Goal: Information Seeking & Learning: Learn about a topic

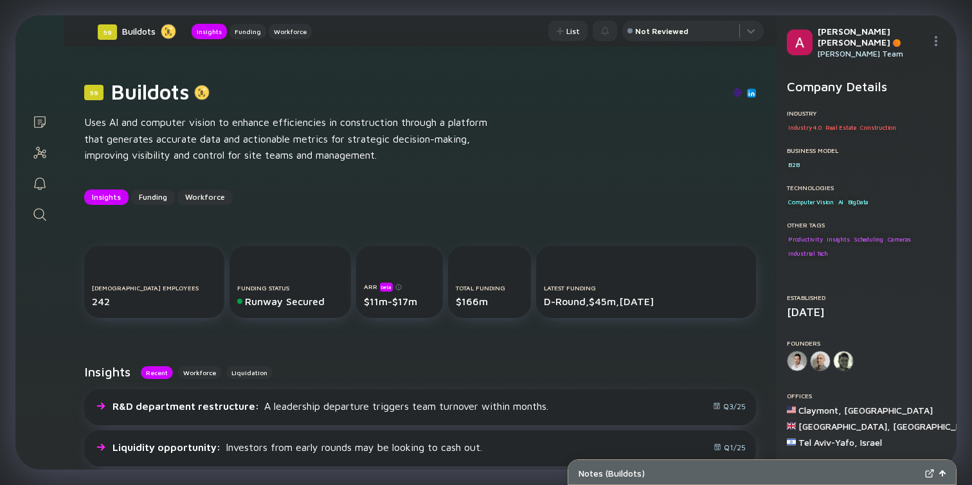
scroll to position [222, 0]
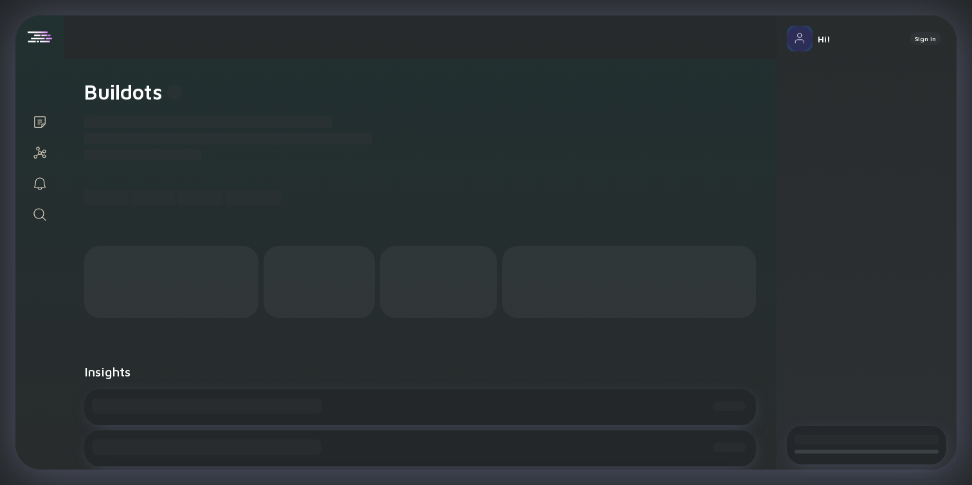
click at [44, 220] on icon "Search" at bounding box center [39, 214] width 15 height 15
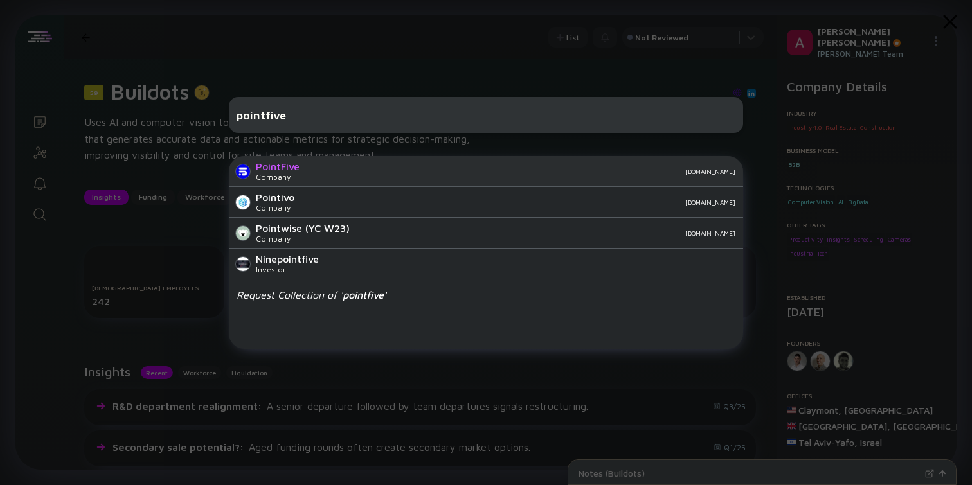
type input "pointfive"
click at [292, 174] on div "Company" at bounding box center [278, 177] width 44 height 10
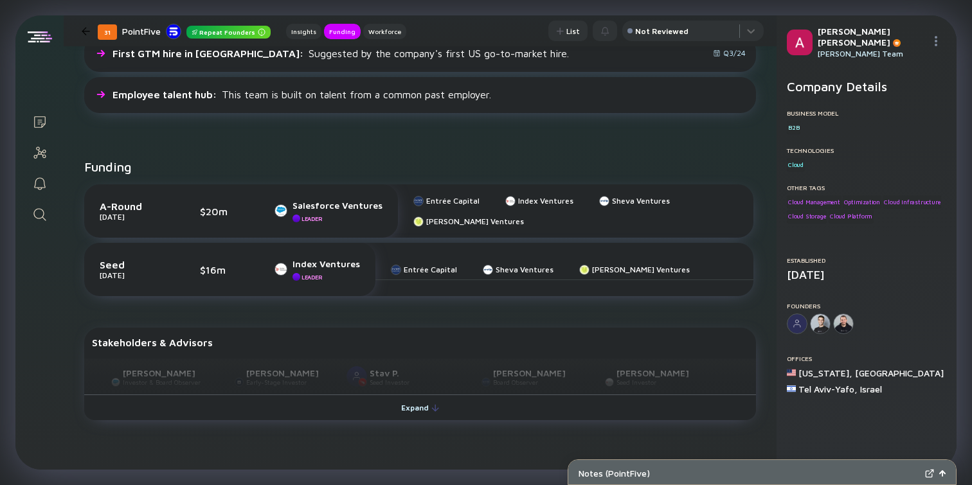
scroll to position [466, 0]
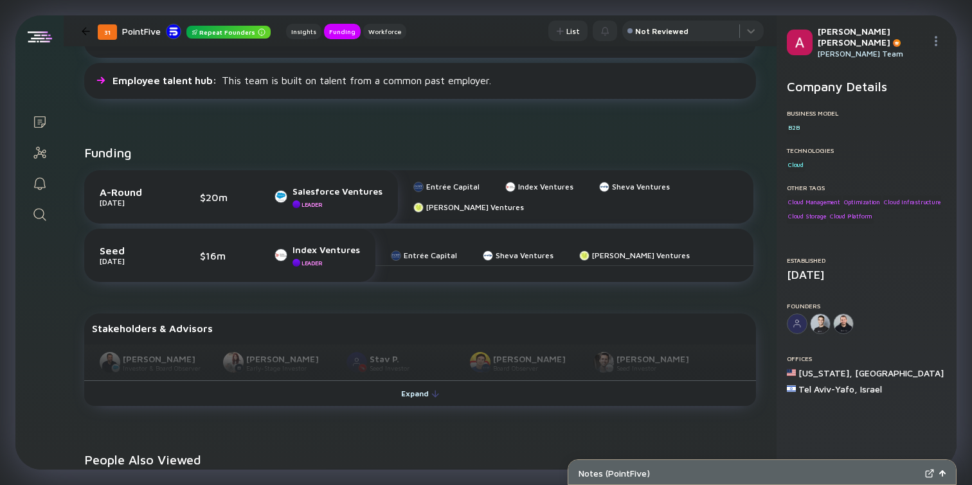
click at [417, 374] on div "Nowi Kallen Investor & Board Observer Shira Kaplan Early-Stage Investor Stav P.…" at bounding box center [420, 362] width 672 height 37
click at [417, 378] on div "Nowi Kallen Investor & Board Observer Shira Kaplan Early-Stage Investor Stav P.…" at bounding box center [420, 362] width 672 height 37
click at [417, 395] on div "Expand" at bounding box center [419, 394] width 53 height 20
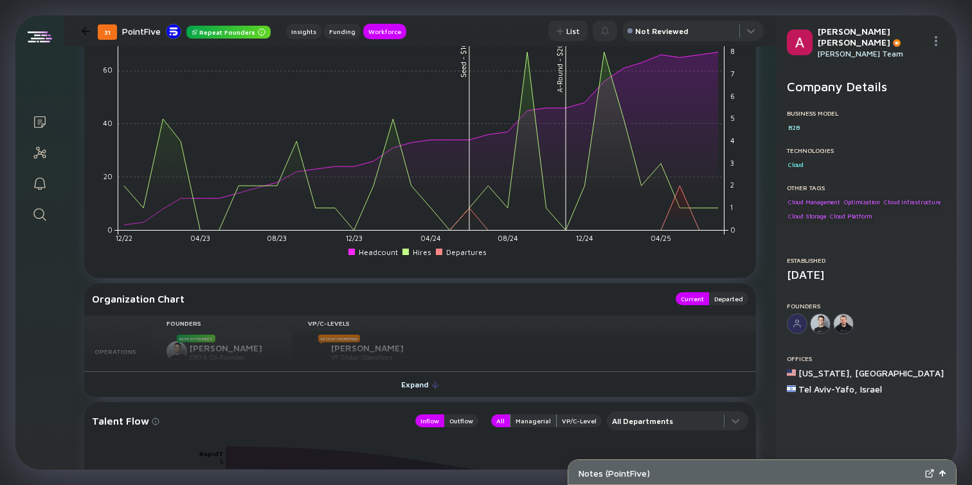
scroll to position [1242, 0]
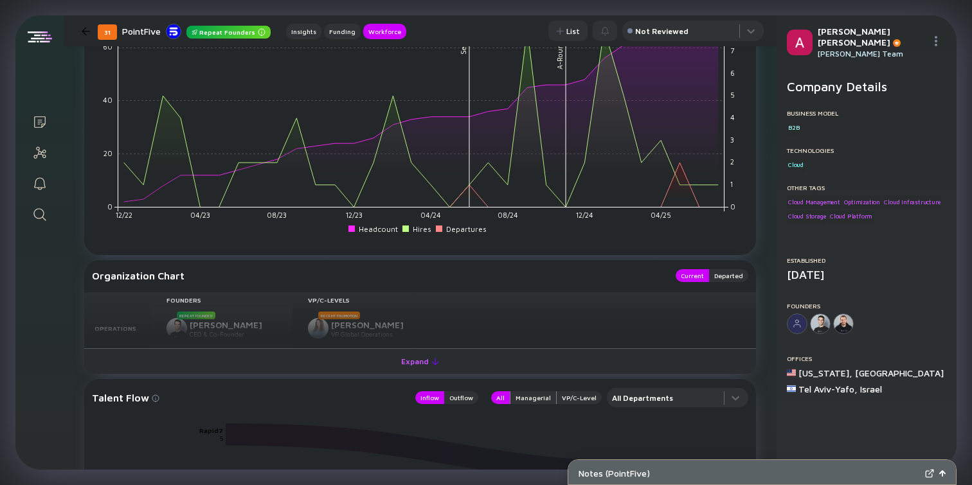
click at [422, 360] on div "Expand" at bounding box center [419, 362] width 53 height 20
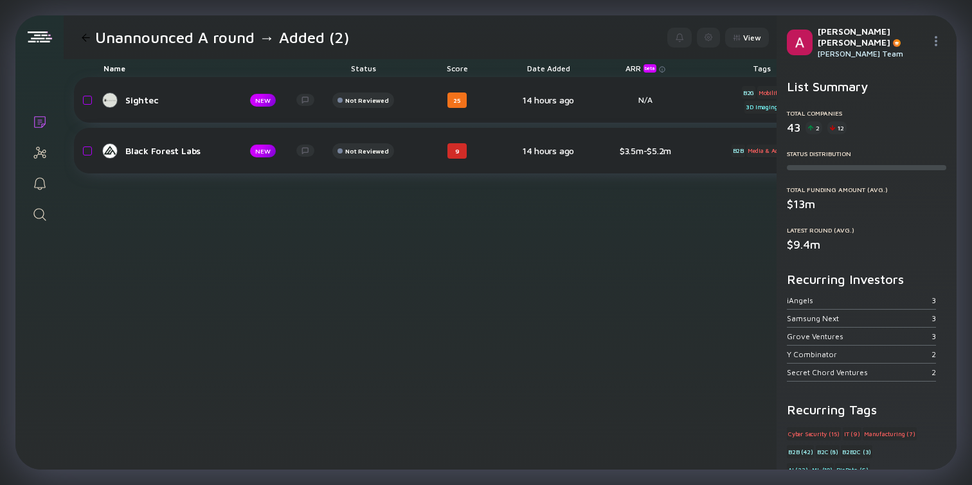
click at [37, 39] on div at bounding box center [40, 37] width 24 height 12
click at [85, 39] on div at bounding box center [86, 37] width 8 height 8
